Goal: Answer question/provide support: Share knowledge or assist other users

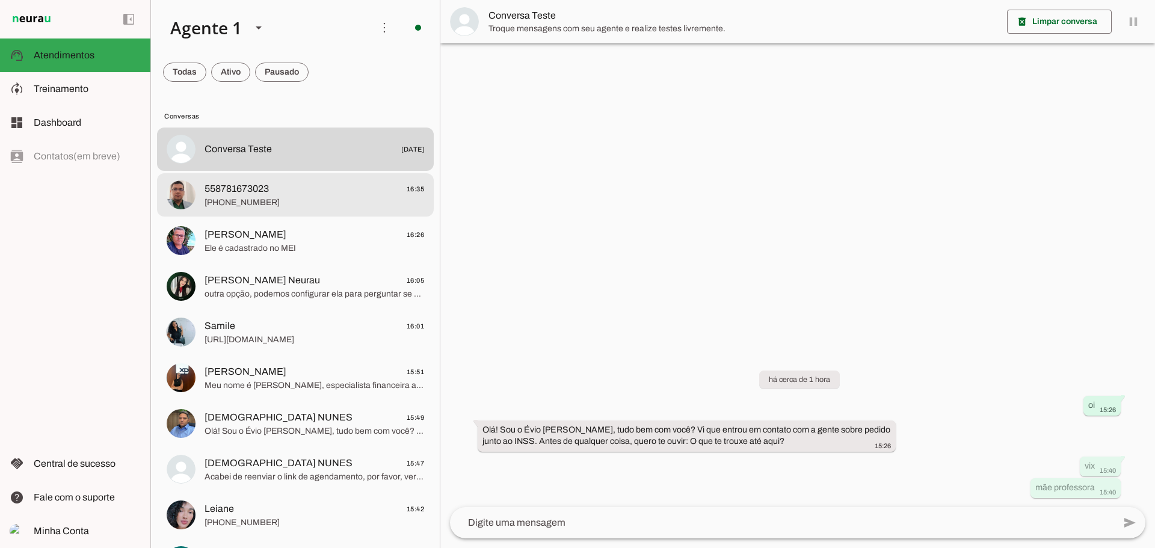
click at [260, 197] on span "[PHONE_NUMBER]" at bounding box center [315, 203] width 220 height 12
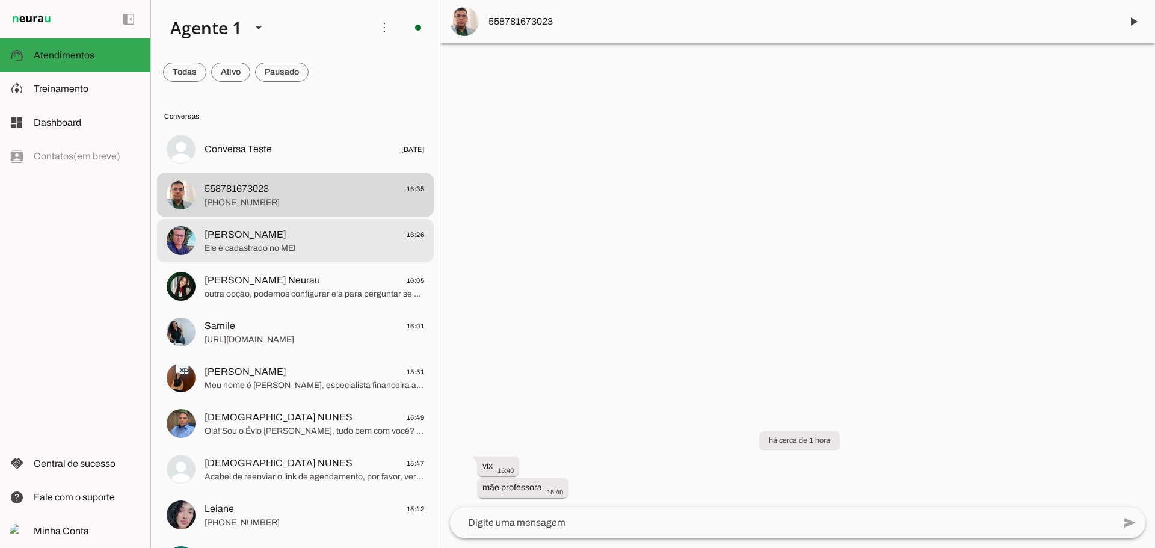
click at [255, 246] on span "Ele é cadastrado no MEI" at bounding box center [315, 249] width 220 height 12
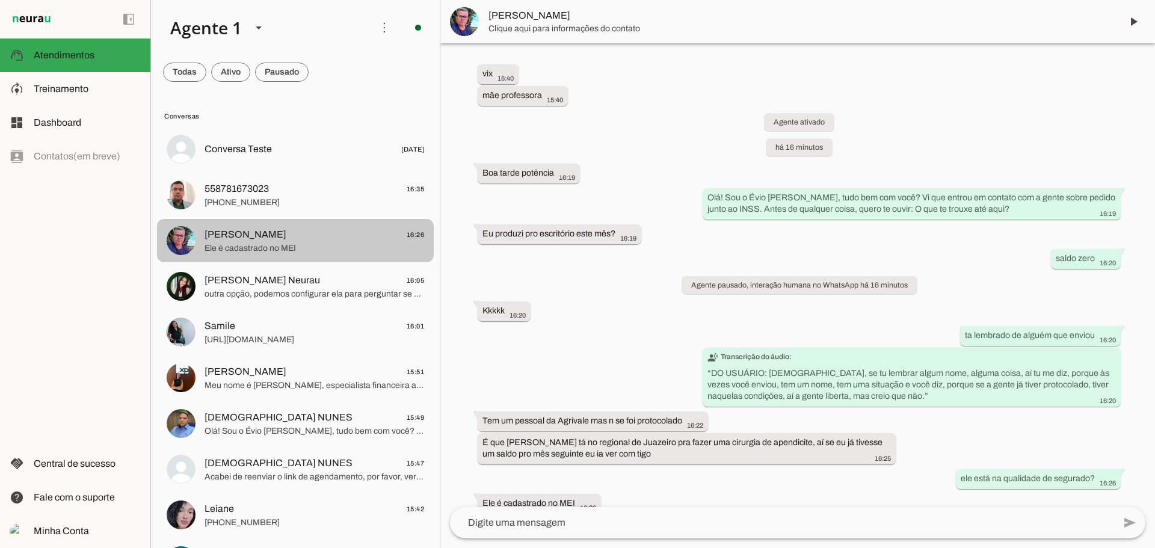
scroll to position [16, 0]
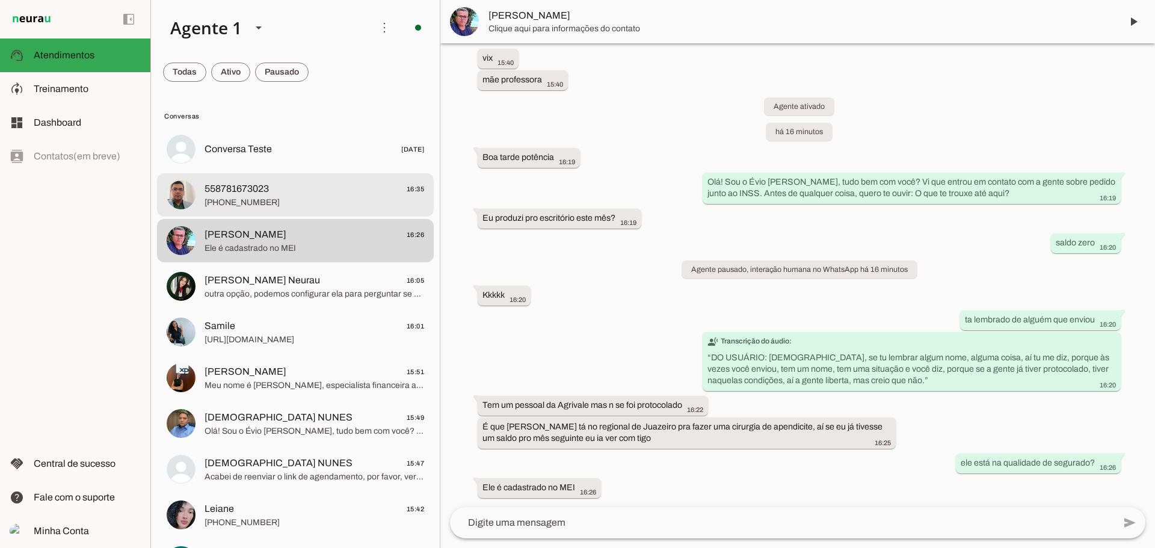
click at [251, 200] on span "[PHONE_NUMBER]" at bounding box center [315, 203] width 220 height 12
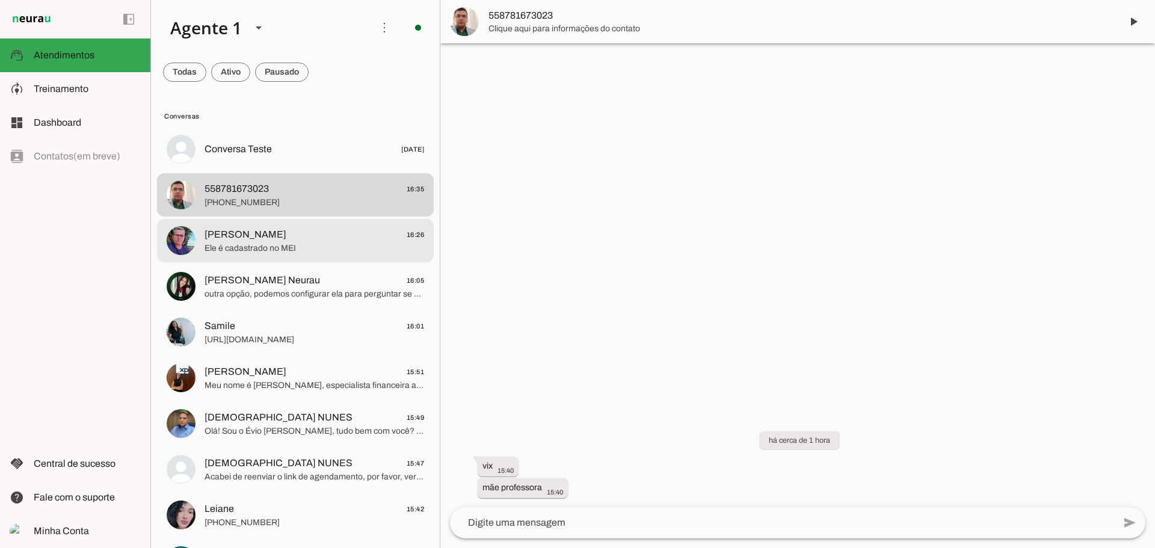
click at [286, 230] on span "[PERSON_NAME] 16:26" at bounding box center [315, 234] width 220 height 15
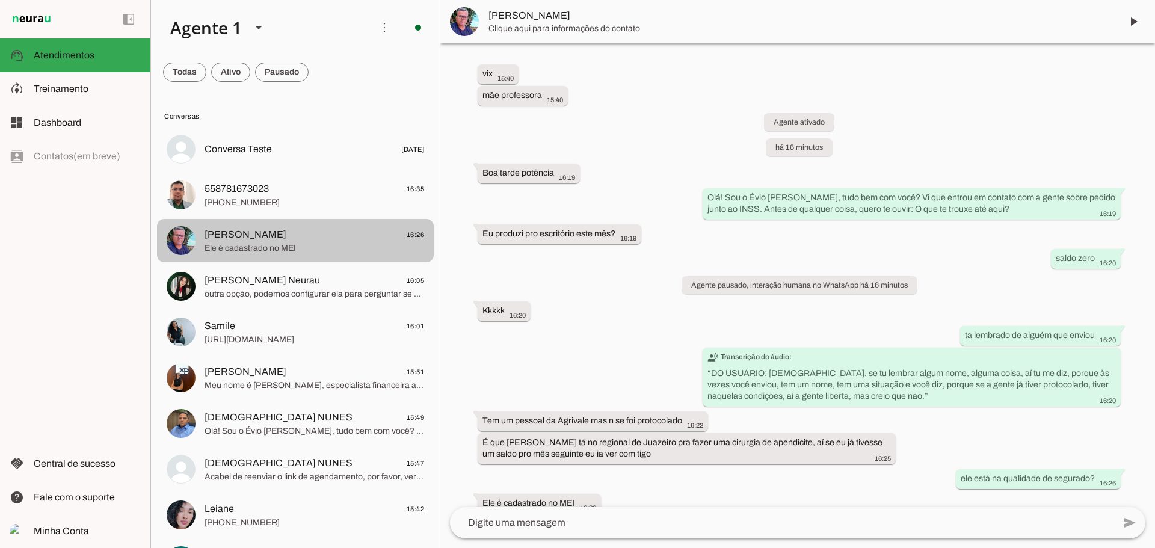
scroll to position [16, 0]
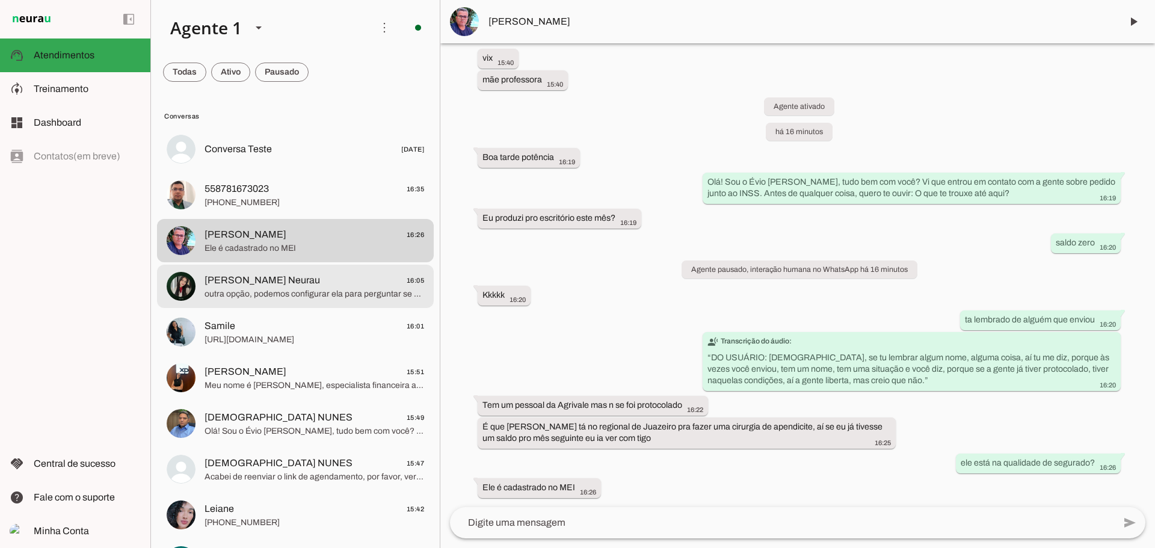
click at [317, 284] on span "[PERSON_NAME] Neurau 16:05" at bounding box center [315, 280] width 220 height 15
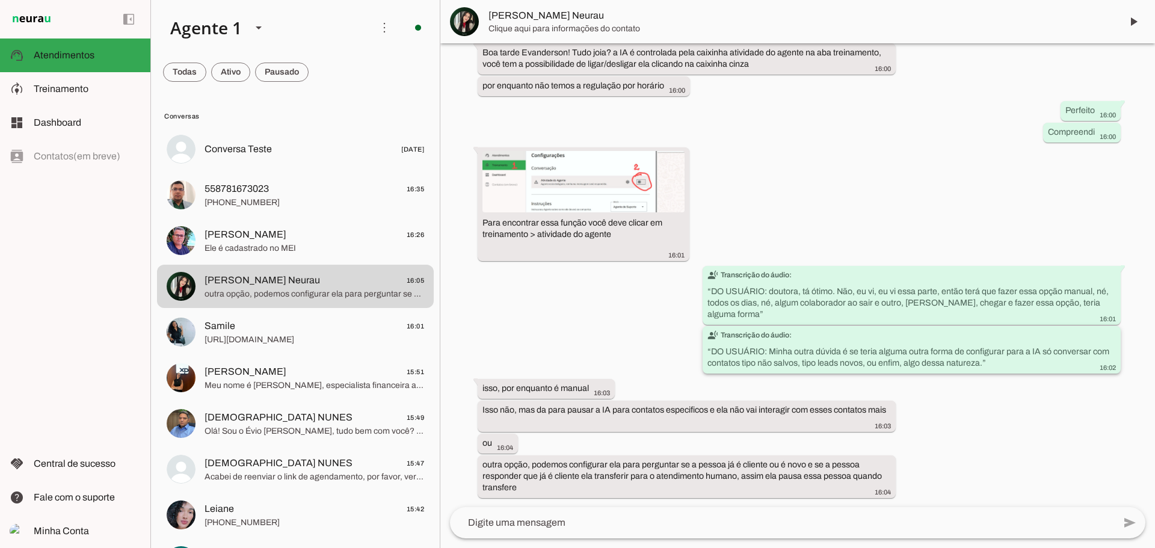
scroll to position [197, 0]
drag, startPoint x: 483, startPoint y: 409, endPoint x: 655, endPoint y: 413, distance: 171.6
click at [0, 0] on slot "Isso não, mas da para pausar a IA para contatos especificos e ela não vai inter…" at bounding box center [0, 0] width 0 height 0
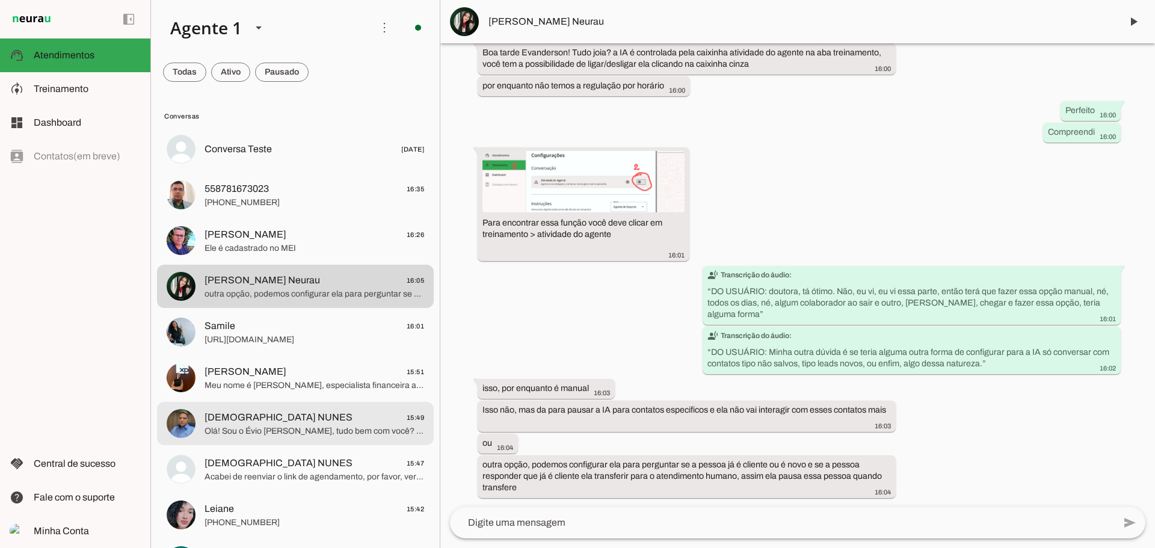
click at [276, 416] on span "[DEMOGRAPHIC_DATA] NUNES" at bounding box center [279, 417] width 148 height 14
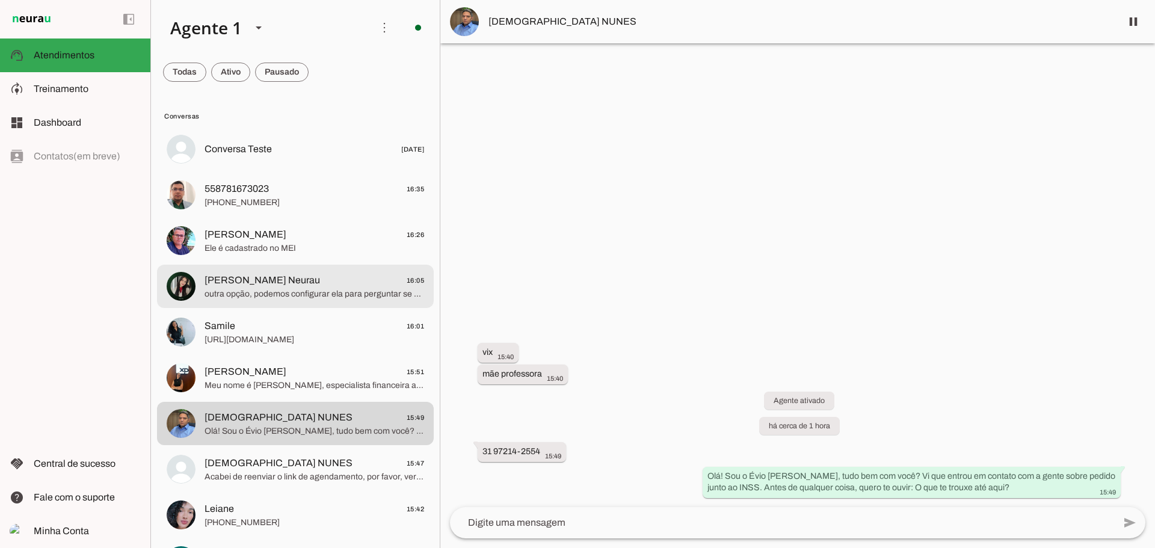
click at [281, 274] on span "[PERSON_NAME] Neurau" at bounding box center [263, 280] width 116 height 14
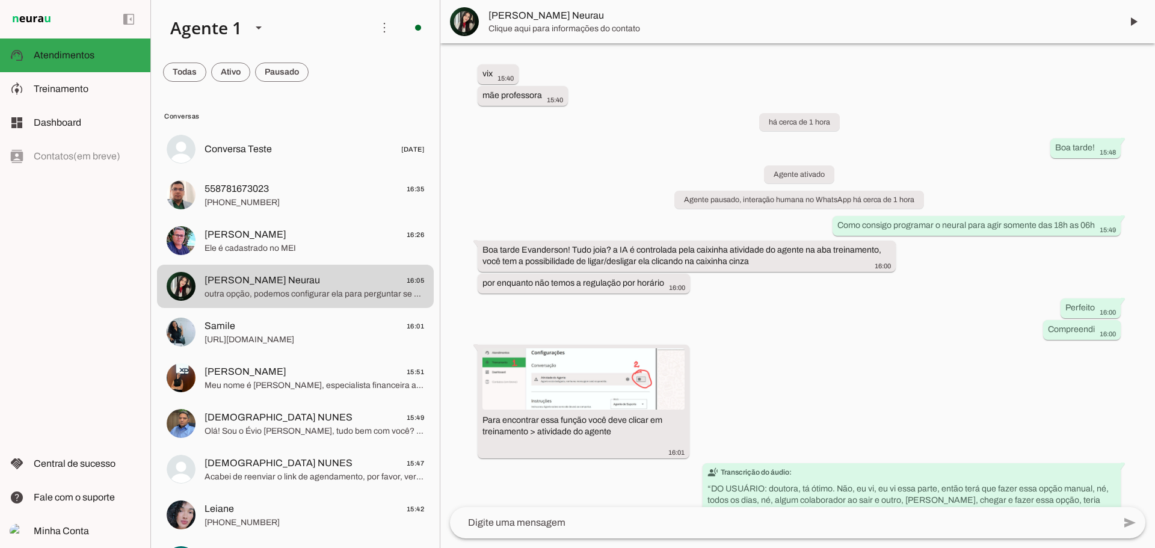
scroll to position [197, 0]
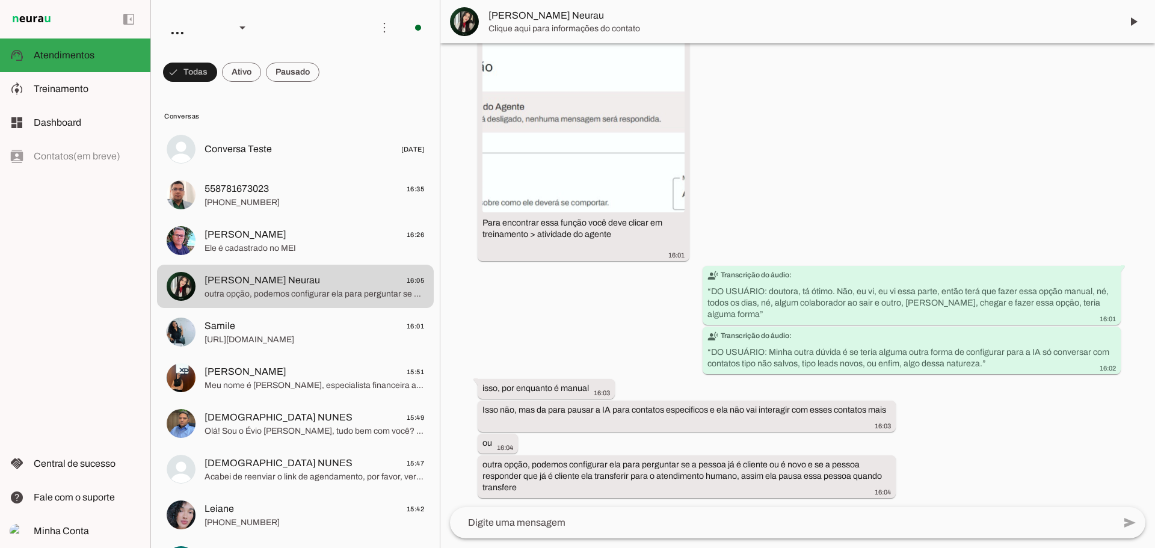
scroll to position [154, 0]
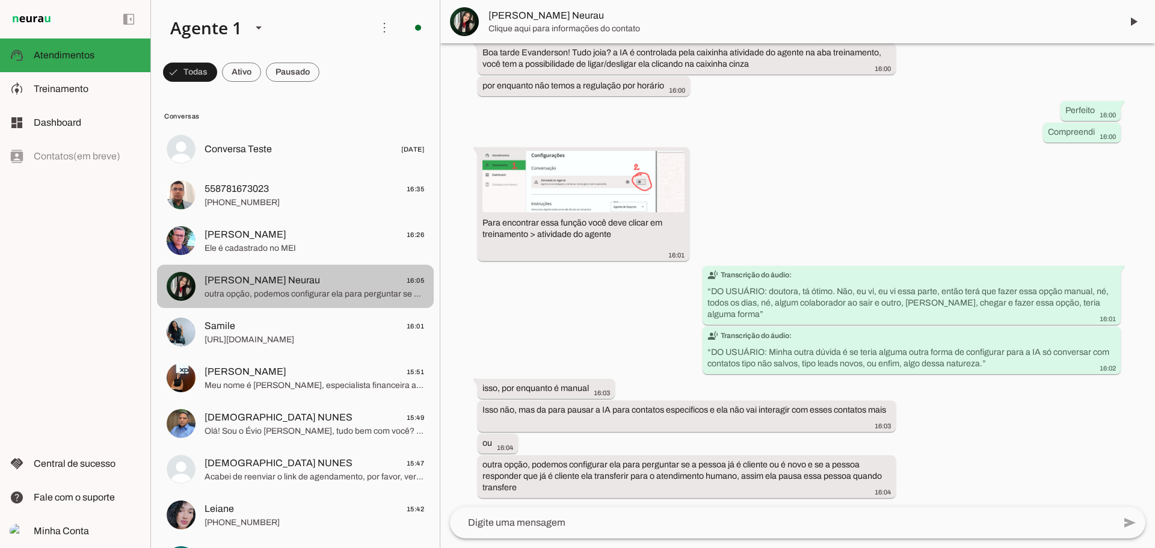
click at [283, 289] on span "outra opção, podemos configurar ela para perguntar se a pessoa já é cliente ou …" at bounding box center [315, 294] width 220 height 12
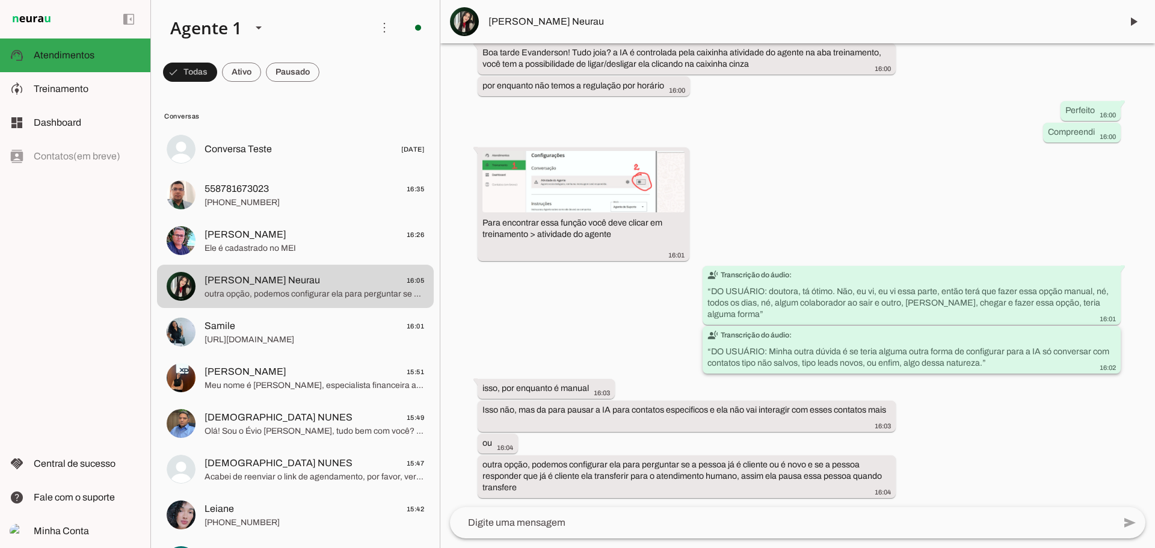
drag, startPoint x: 804, startPoint y: 366, endPoint x: 870, endPoint y: 360, distance: 65.8
click at [0, 0] on slot "transcribe Transcrição do áudio: “ DO USUÁRIO: Minha outra dúvida é se teria al…" at bounding box center [0, 0] width 0 height 0
drag, startPoint x: 737, startPoint y: 478, endPoint x: 779, endPoint y: 487, distance: 43.0
click at [779, 487] on div "outra opção, podemos configurar ela para perguntar se a pessoa já é cliente ou …" at bounding box center [687, 478] width 409 height 38
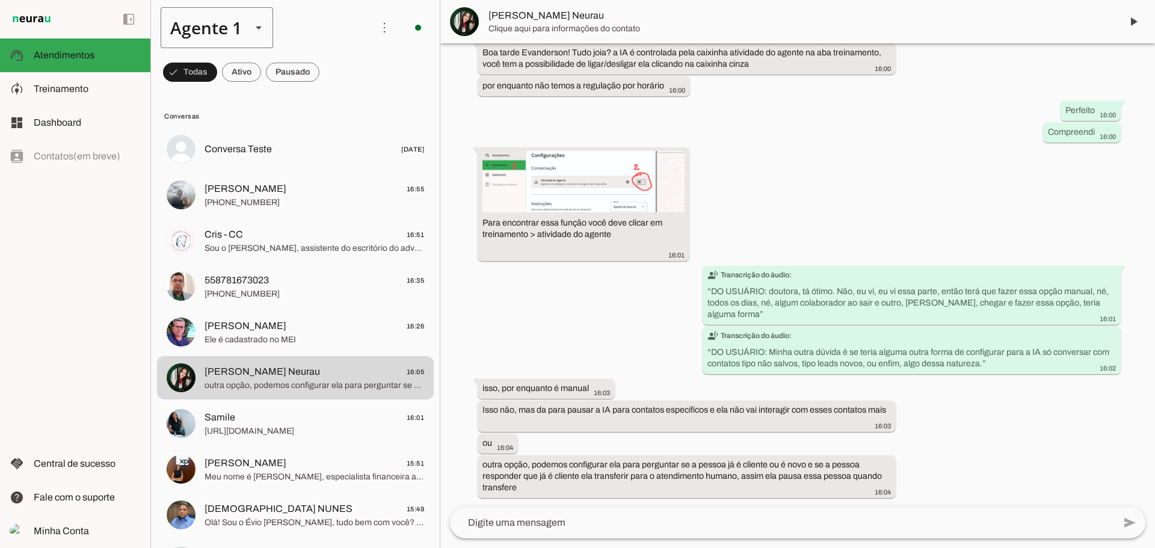
scroll to position [0, 0]
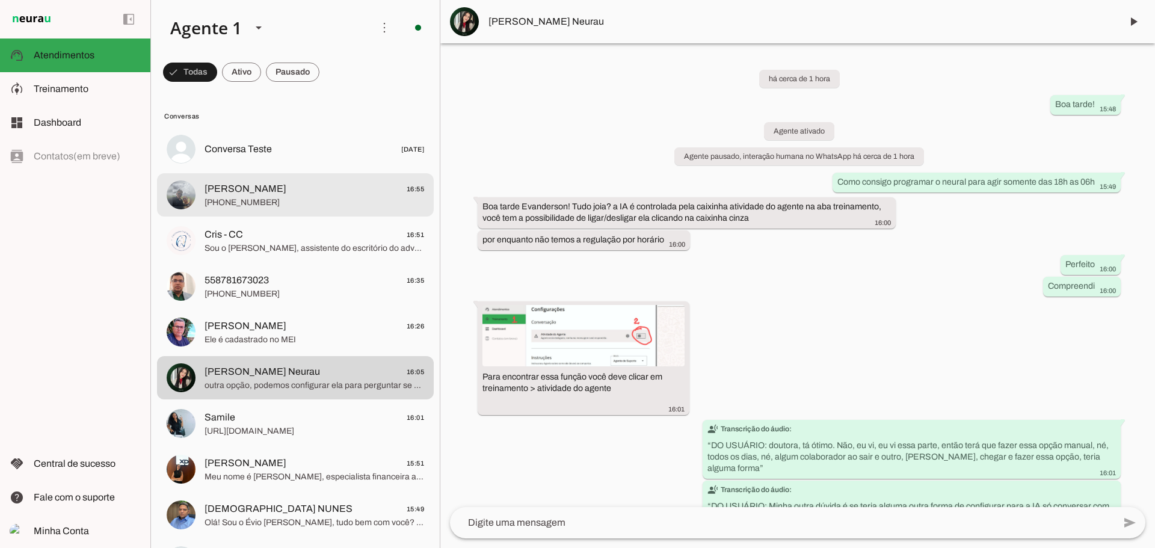
click at [282, 197] on span "+55 8799752435" at bounding box center [315, 203] width 220 height 12
click at [286, 193] on span "Nego Lopes Novíssimo" at bounding box center [246, 189] width 82 height 14
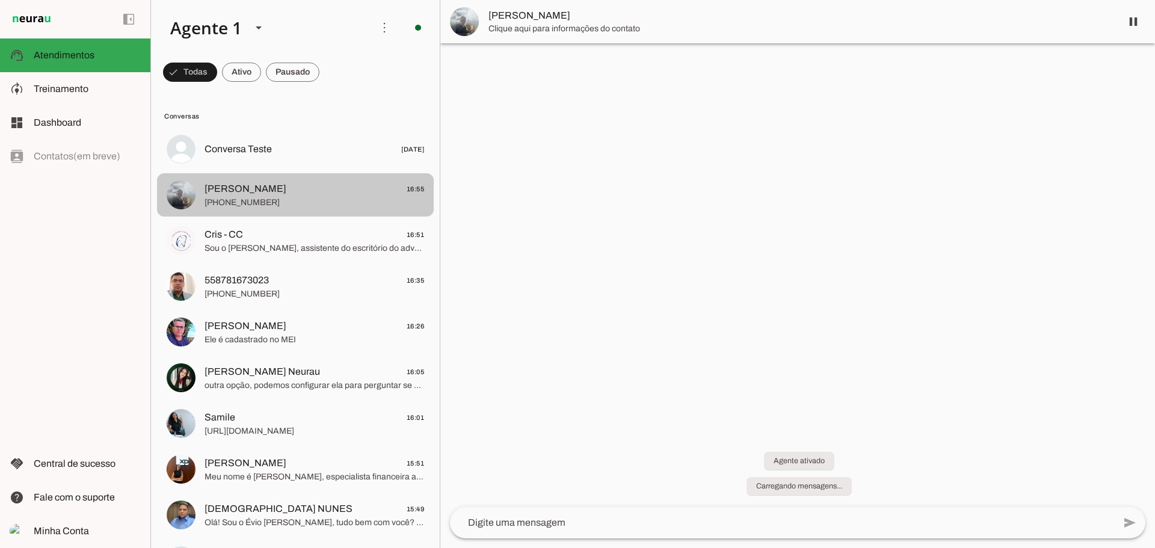
click at [286, 193] on span "Nego Lopes Novíssimo" at bounding box center [246, 189] width 82 height 14
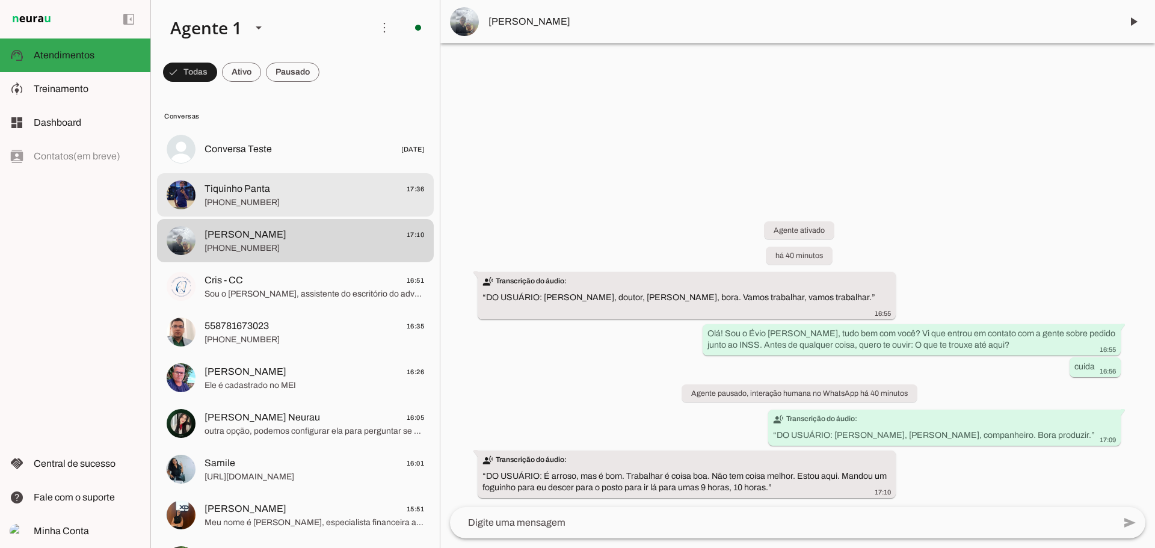
click at [239, 201] on span "+55 8799808519" at bounding box center [315, 203] width 220 height 12
